Goal: Information Seeking & Learning: Learn about a topic

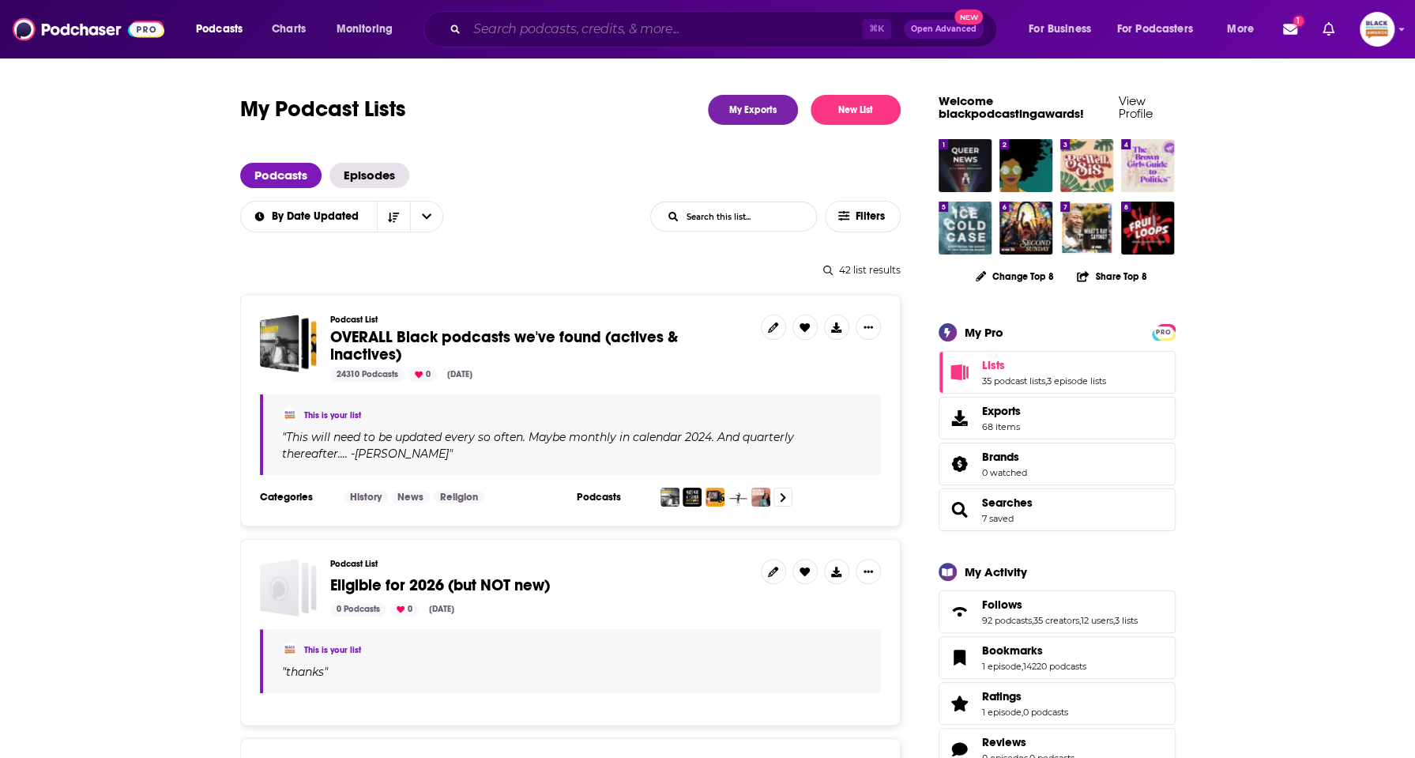
click at [566, 37] on input "Search podcasts, credits, & more..." at bounding box center [664, 29] width 395 height 25
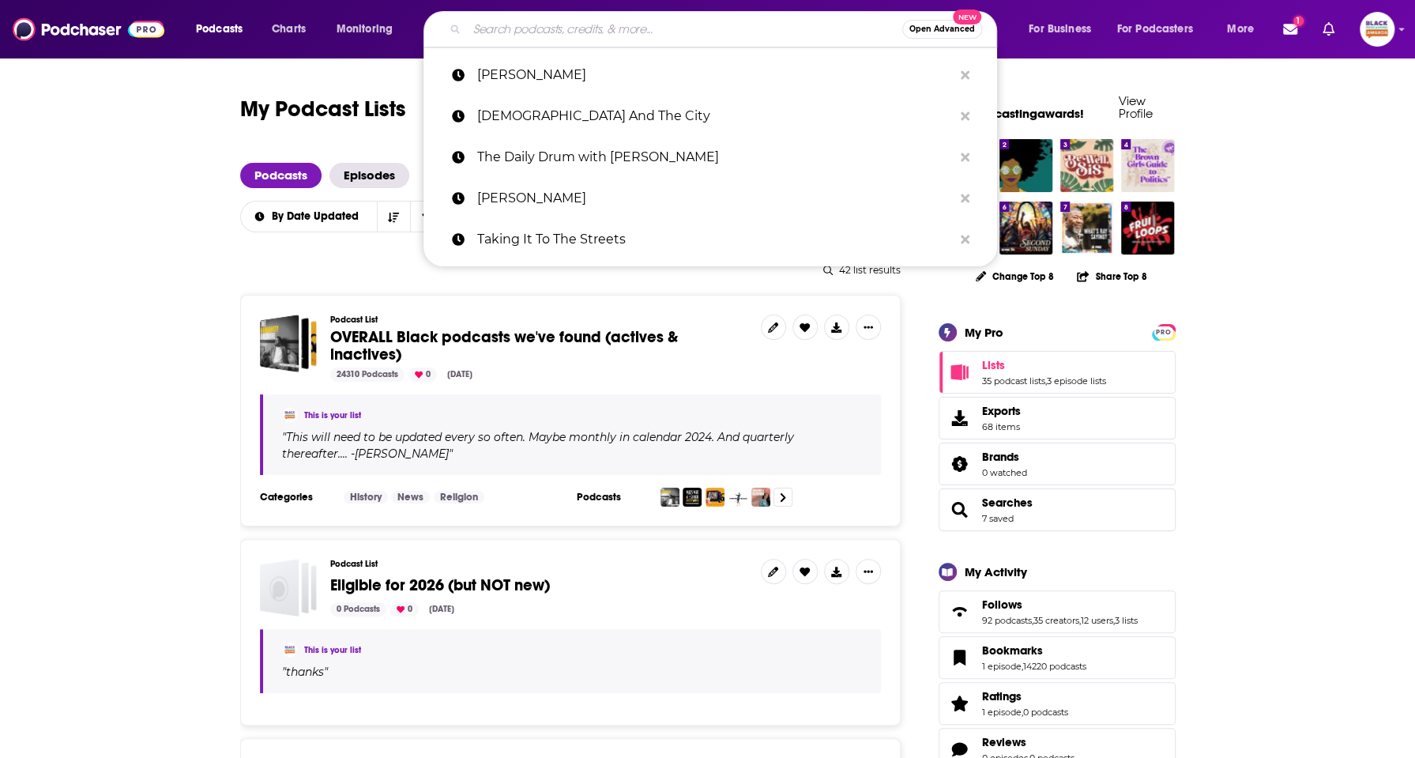
paste input "So Ambitious Podcast"
type input "So Ambitious Podcast"
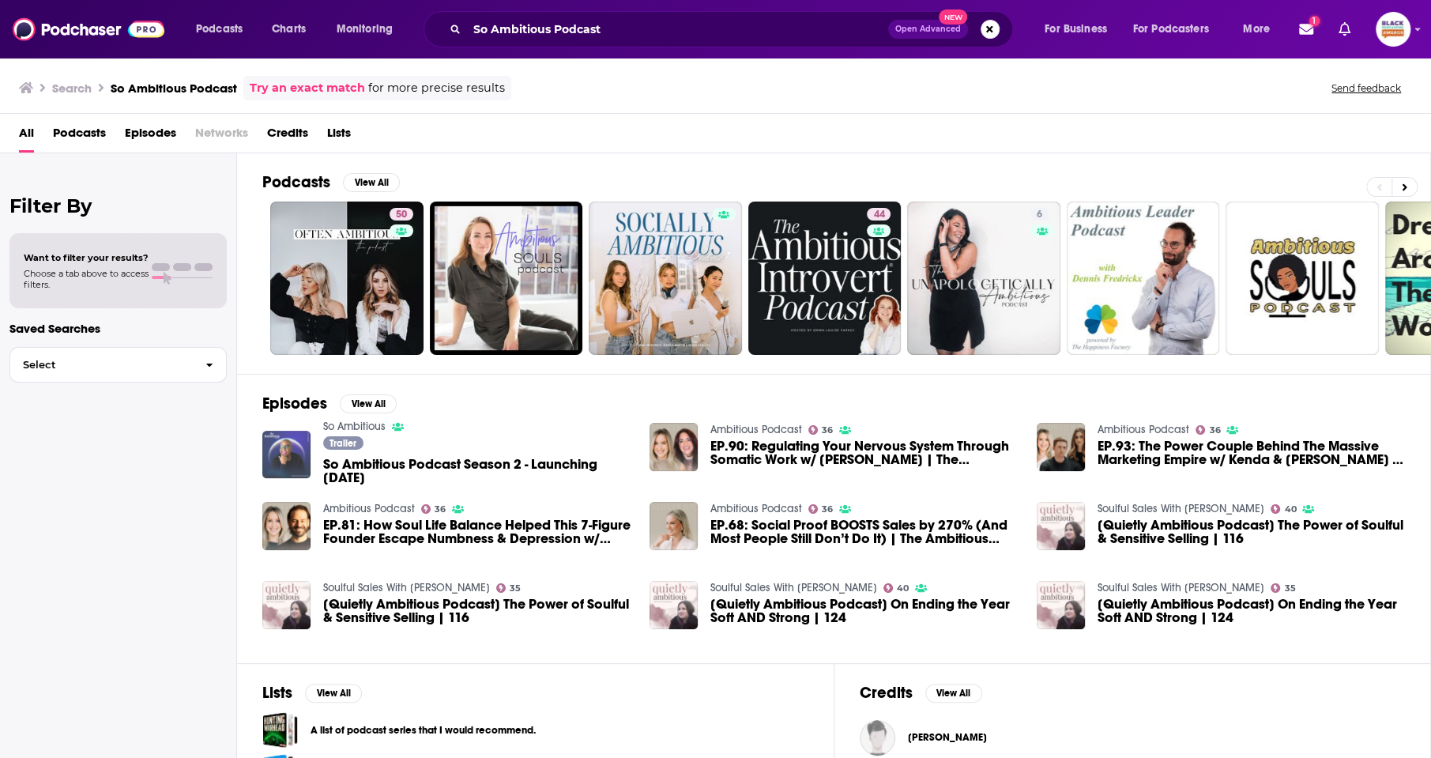
click at [289, 443] on img "So Ambitious Podcast Season 2 - Launching 2.26.24" at bounding box center [286, 455] width 48 height 48
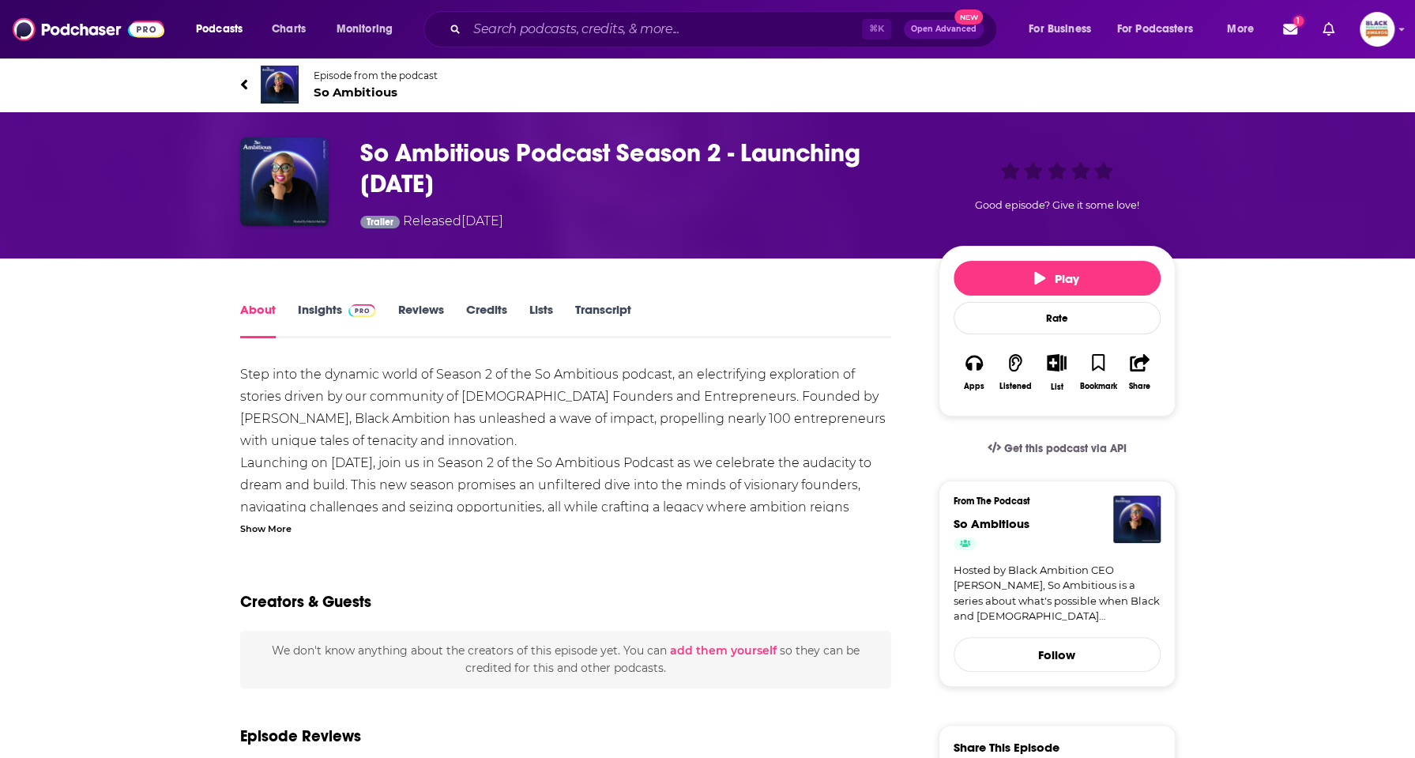
click at [288, 90] on img at bounding box center [280, 85] width 38 height 38
